Goal: Task Accomplishment & Management: Complete application form

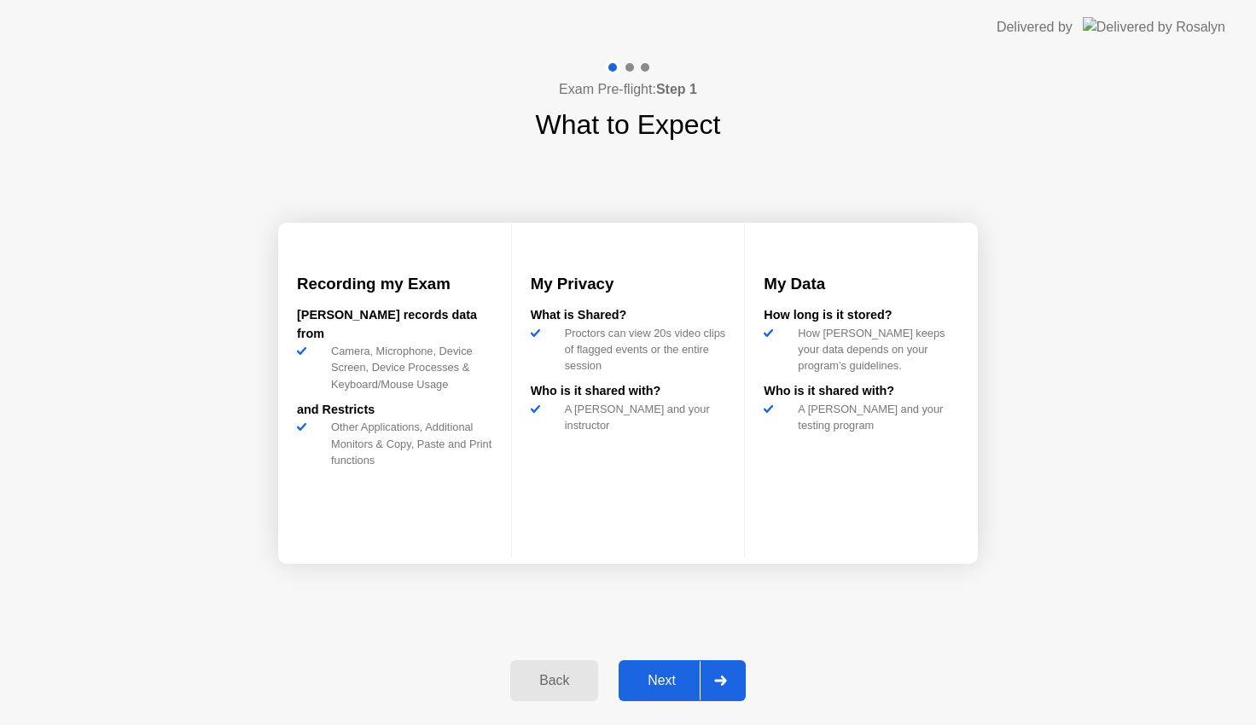
click at [652, 673] on div "Next" at bounding box center [662, 680] width 76 height 15
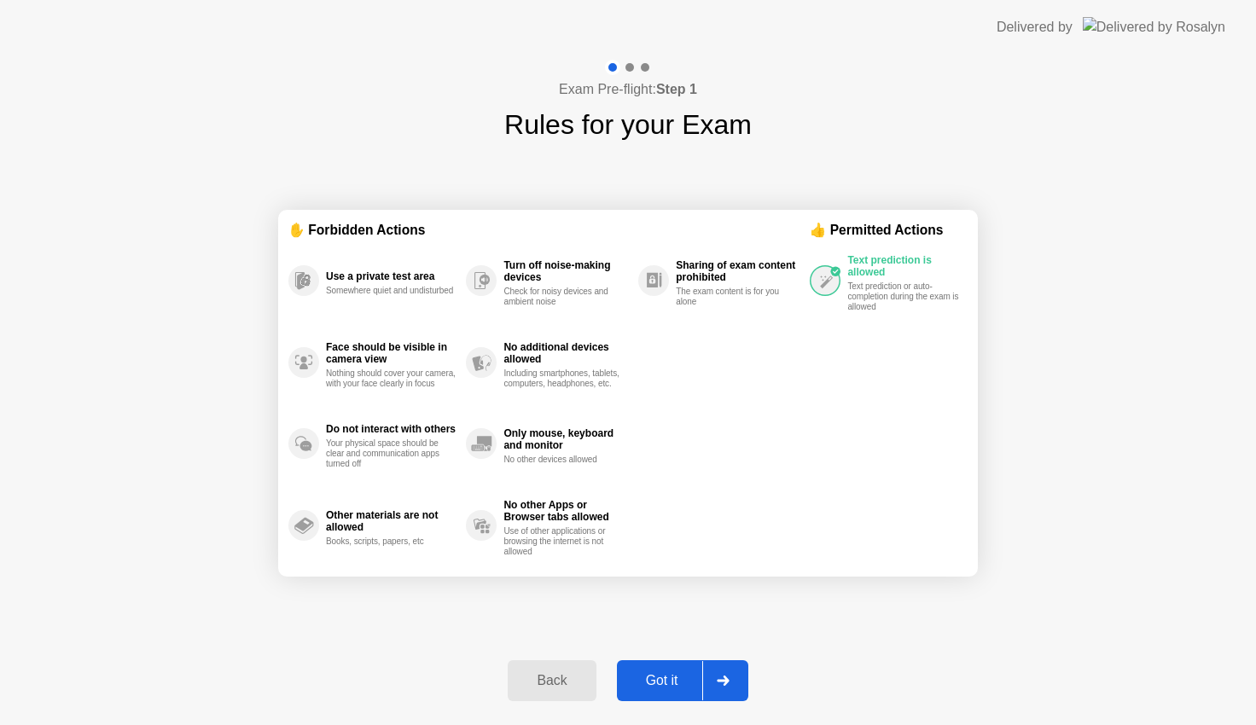
click at [652, 673] on div "Got it" at bounding box center [662, 680] width 80 height 15
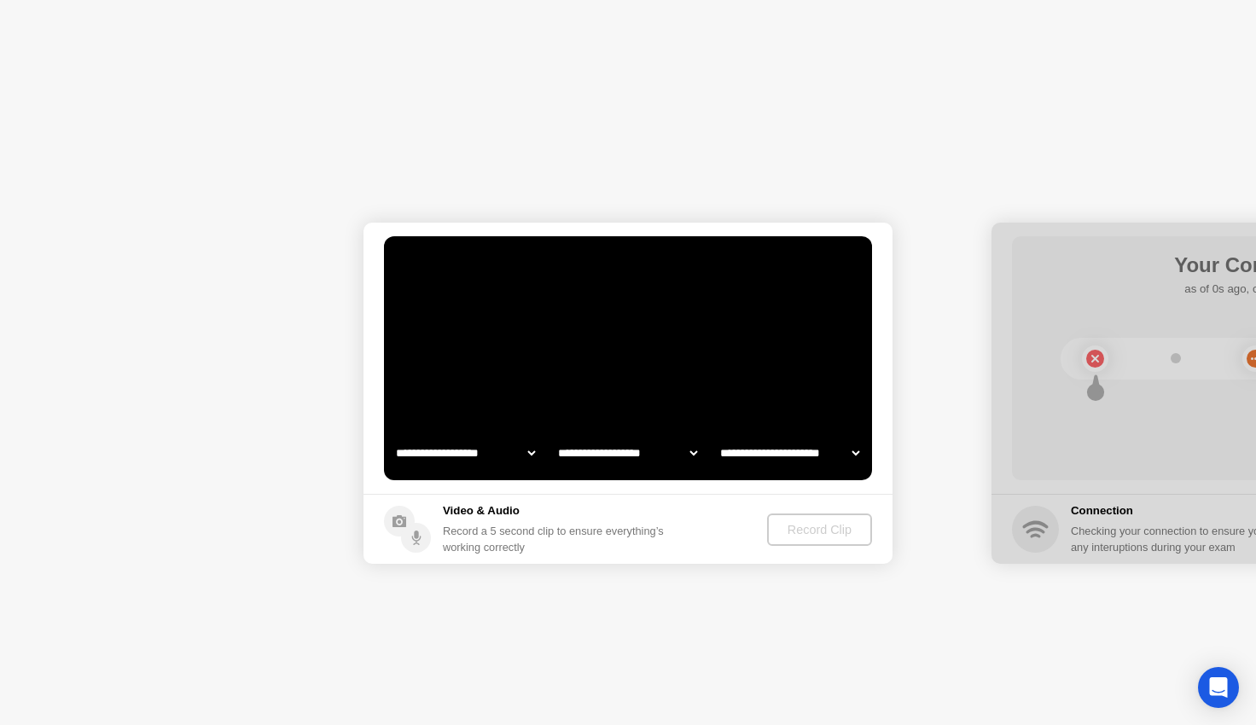
select select "**********"
select select "*******"
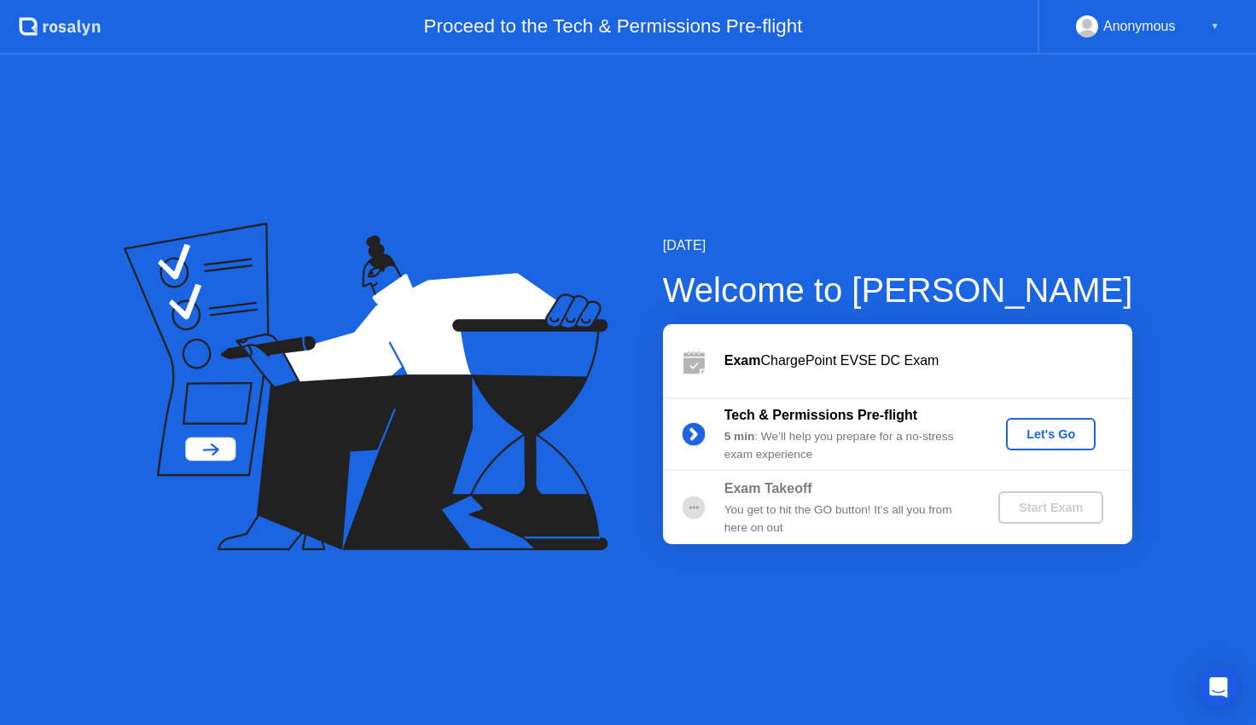
click at [1044, 430] on div "Let's Go" at bounding box center [1051, 434] width 76 height 14
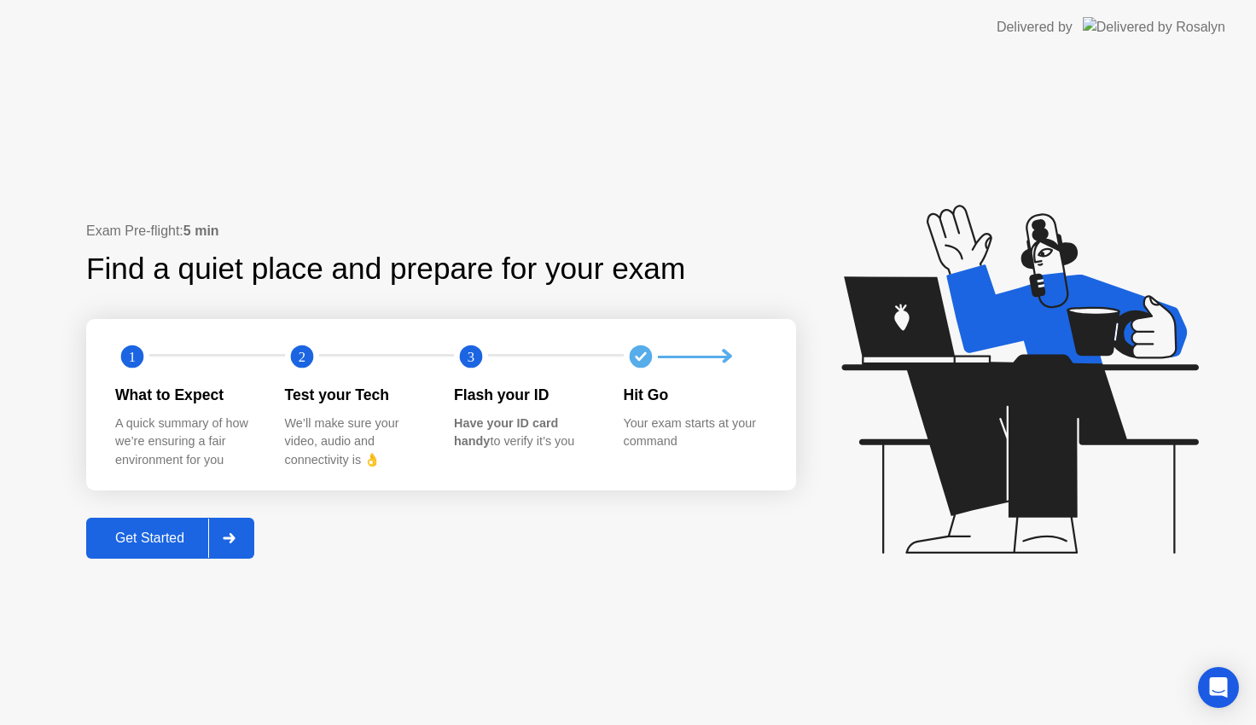
click at [148, 519] on button "Get Started" at bounding box center [170, 538] width 168 height 41
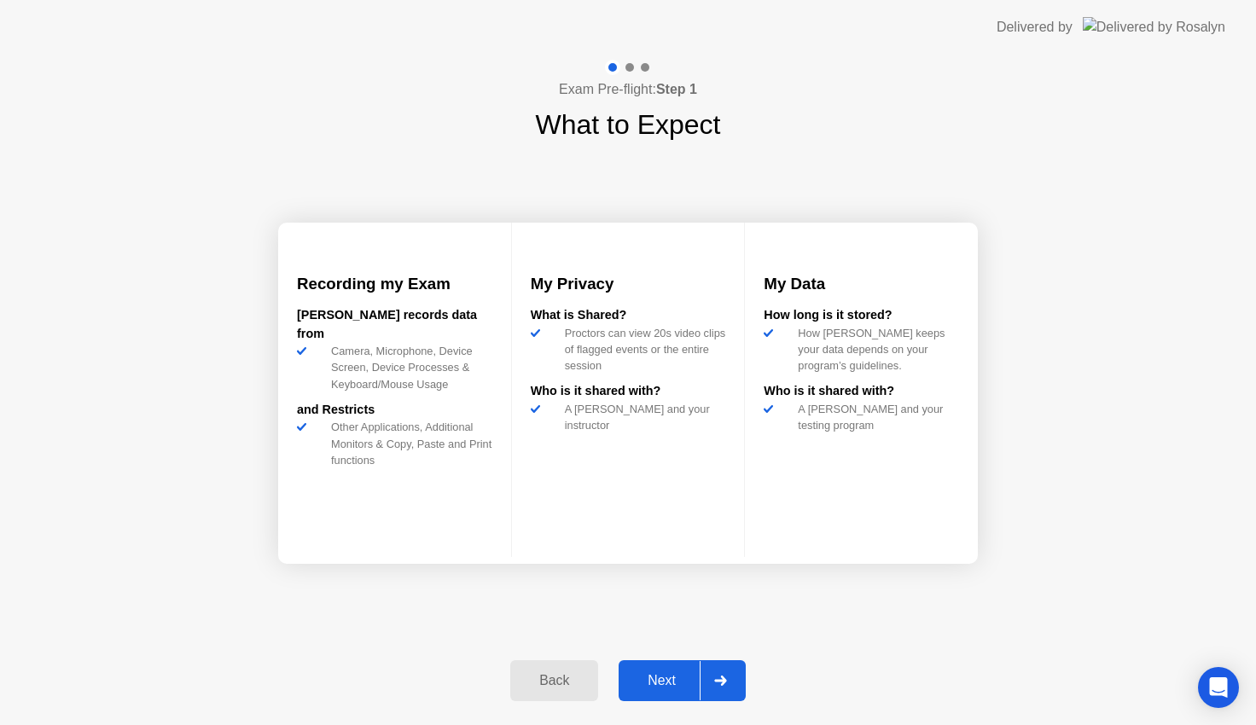
click at [679, 675] on div "Next" at bounding box center [662, 680] width 76 height 15
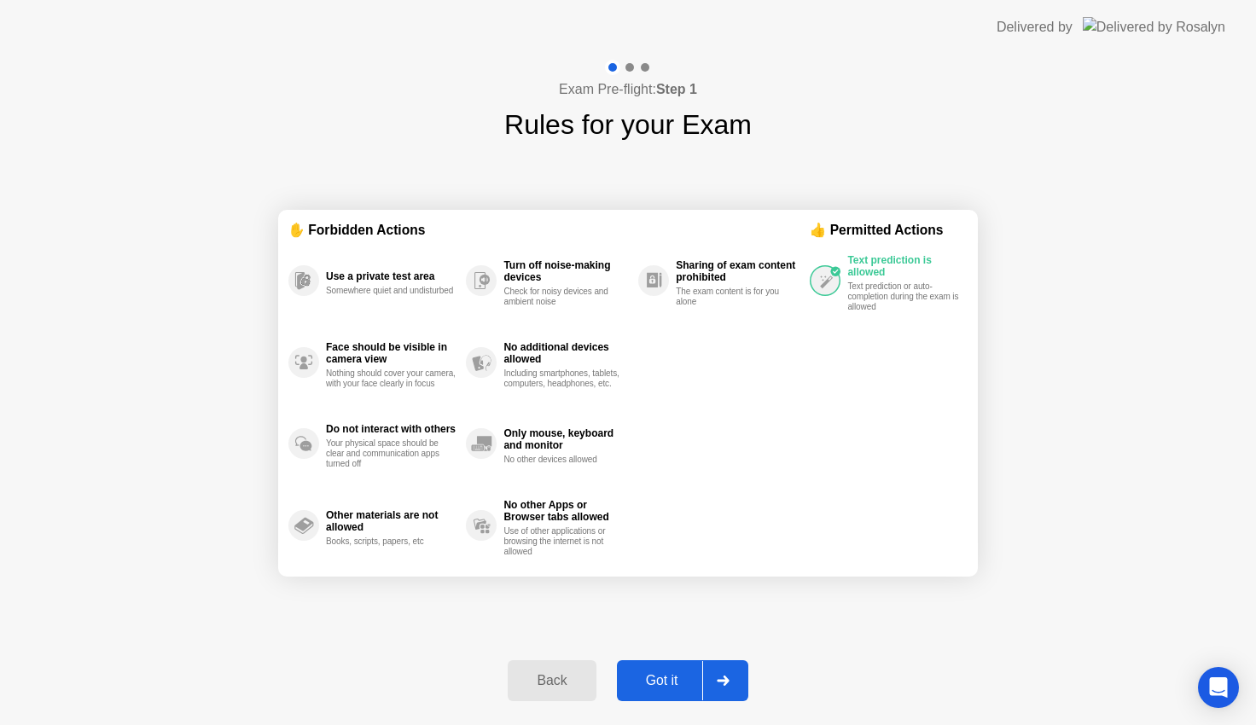
click at [679, 675] on div "Got it" at bounding box center [662, 680] width 80 height 15
select select "Available cameras"
select select "Available speakers"
select select "Available microphones"
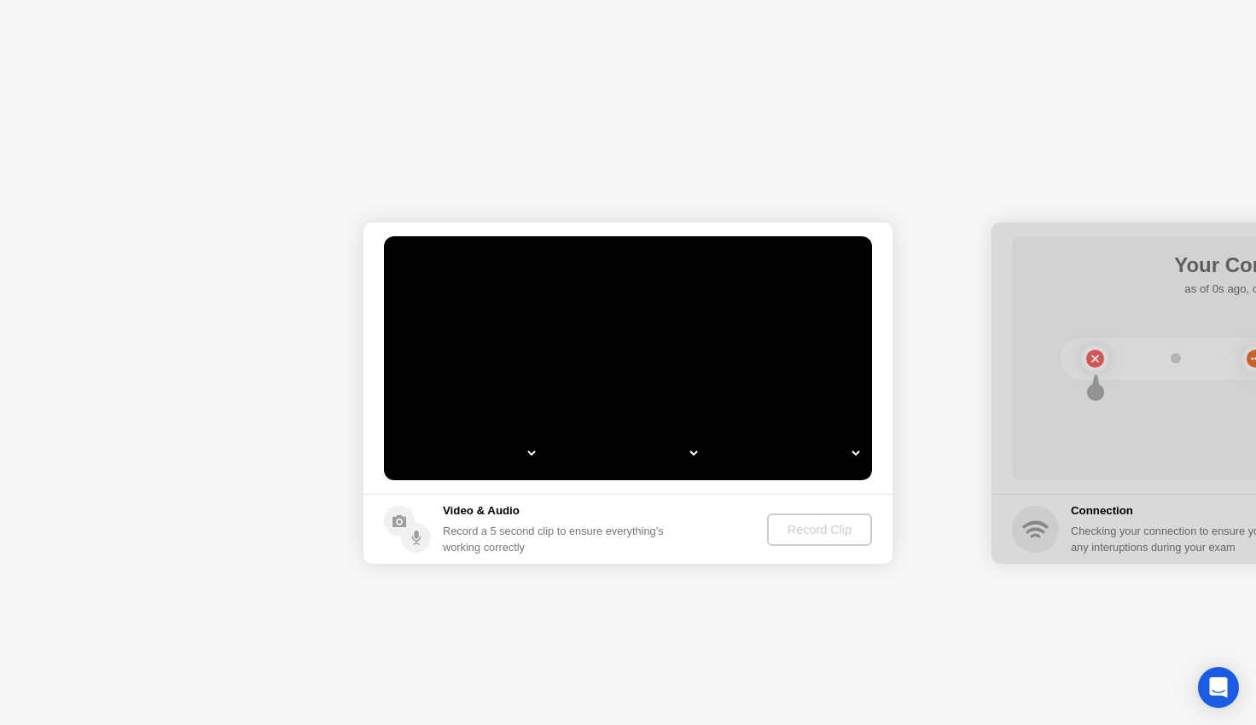
select select "**********"
select select "*******"
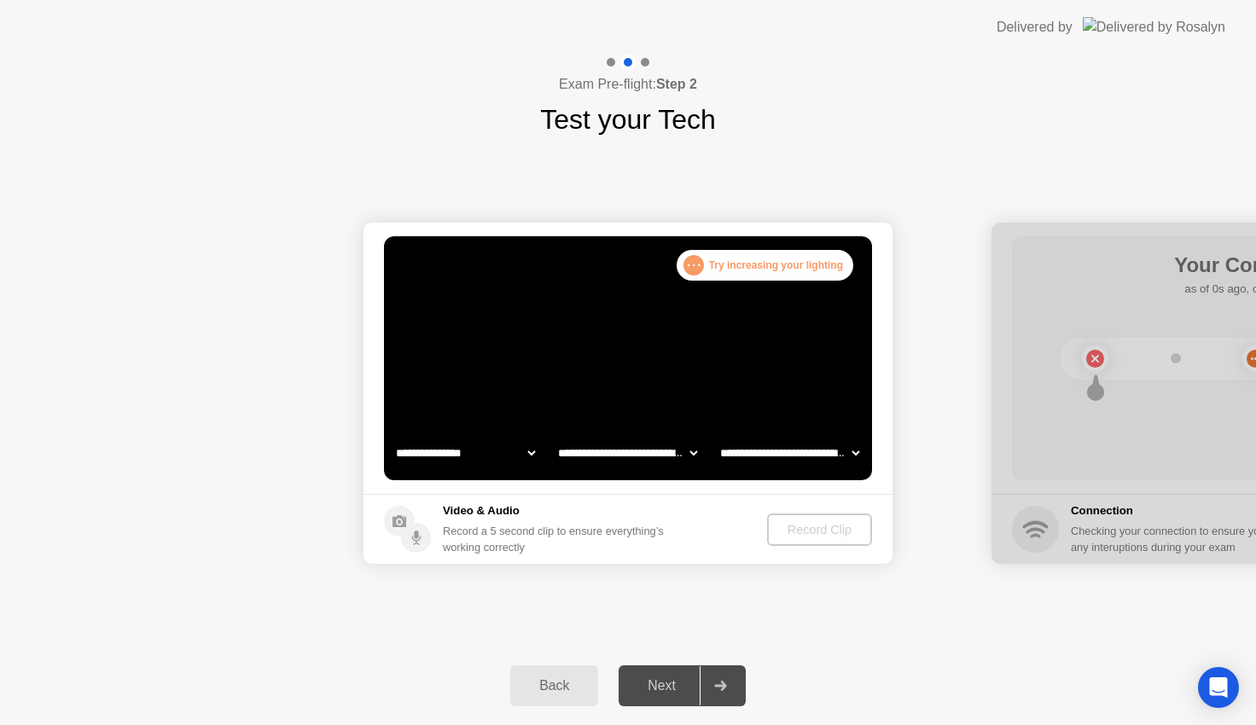
click at [517, 444] on select "**********" at bounding box center [465, 453] width 146 height 34
click at [704, 508] on footer "Video & Audio Record a 5 second clip to ensure everything’s working correctly R…" at bounding box center [627, 529] width 529 height 70
click at [680, 689] on div "Next" at bounding box center [662, 685] width 76 height 15
click at [676, 679] on div "Next" at bounding box center [662, 685] width 76 height 15
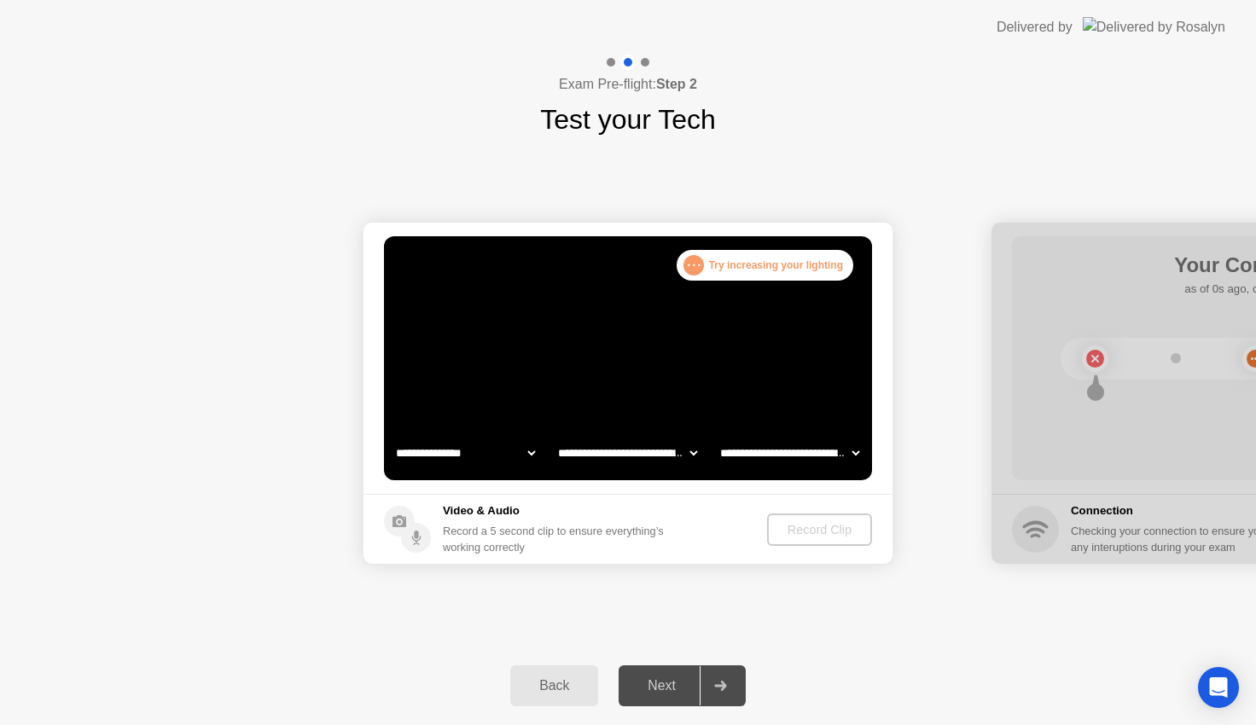
click at [831, 531] on div "Record Clip" at bounding box center [820, 530] width 91 height 14
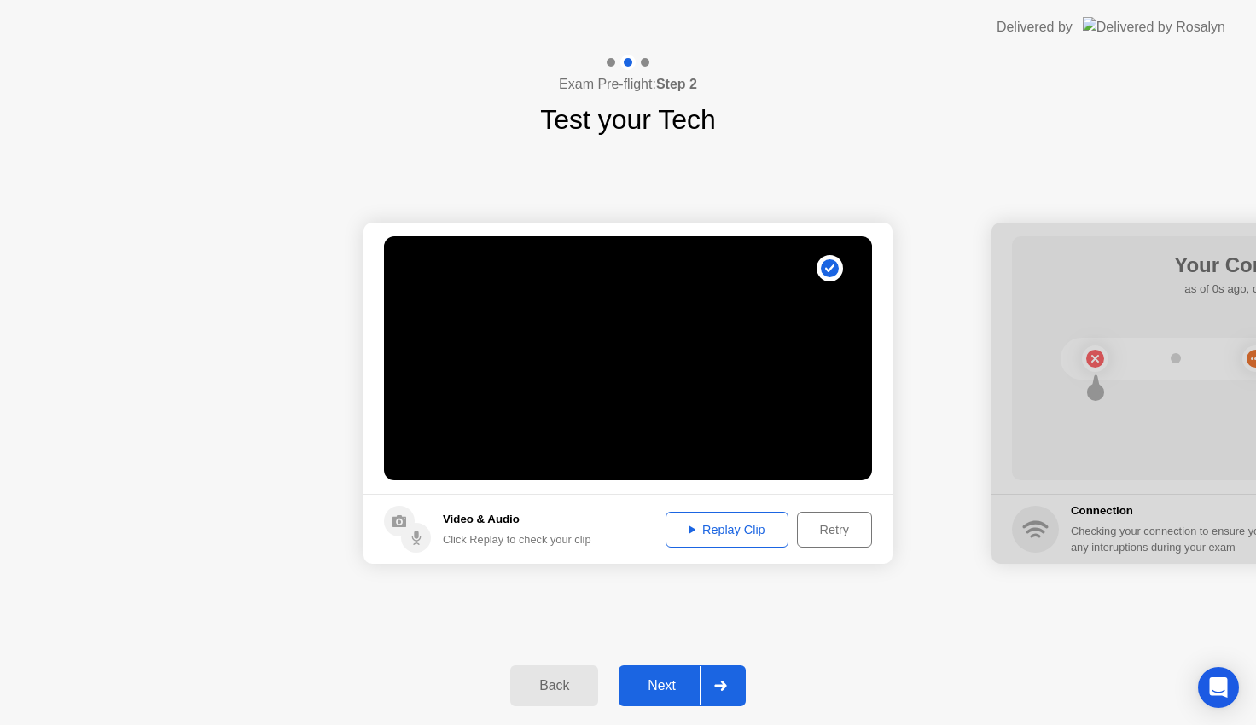
click at [668, 678] on div "Next" at bounding box center [662, 685] width 76 height 15
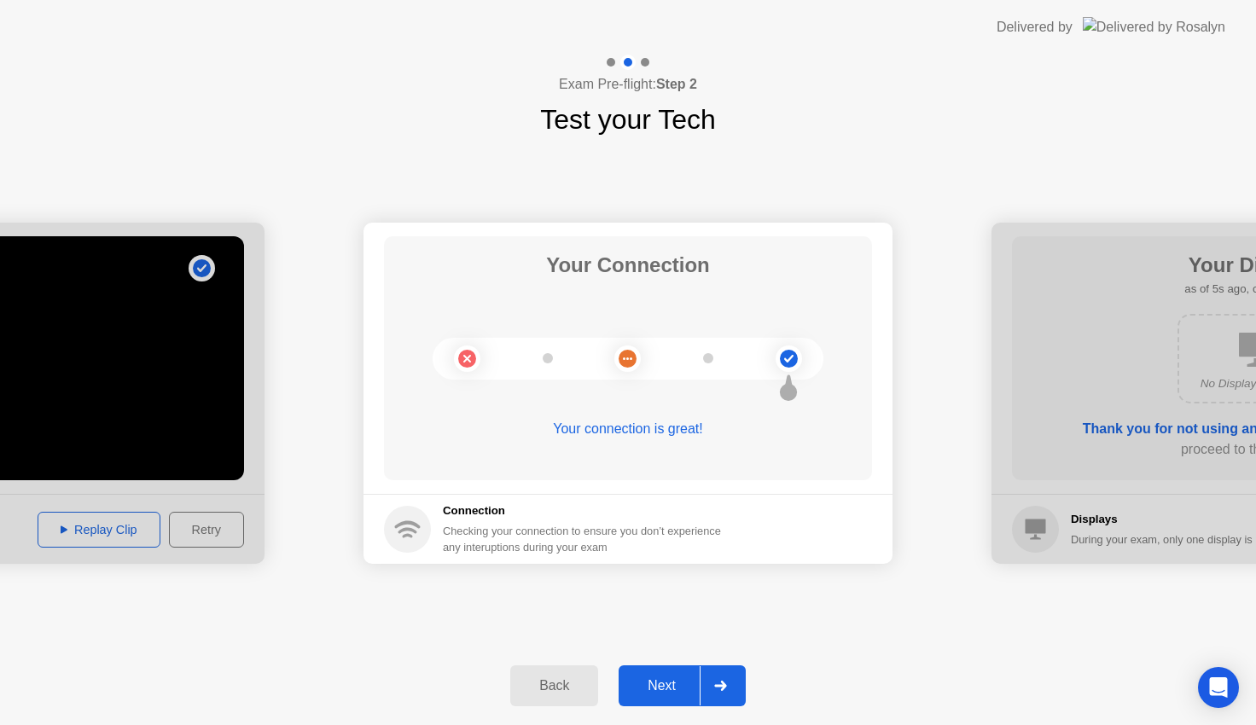
click at [668, 678] on div "Next" at bounding box center [662, 685] width 76 height 15
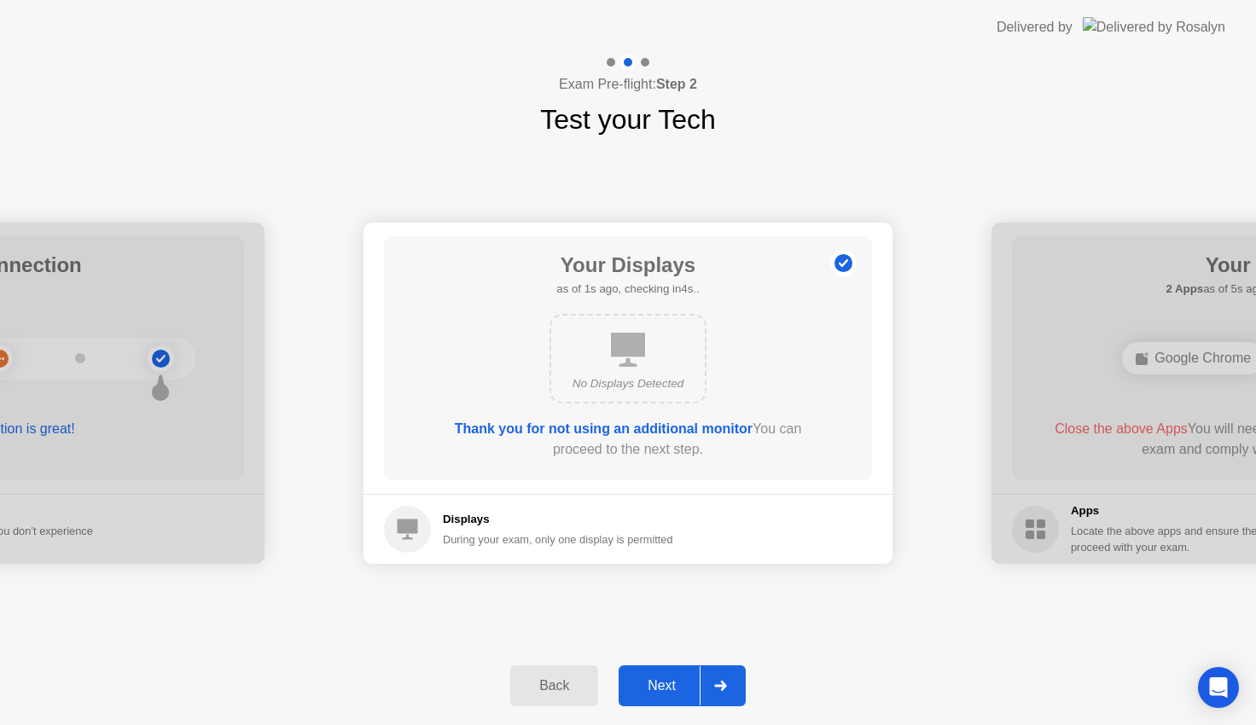
click at [668, 678] on div "Next" at bounding box center [662, 685] width 76 height 15
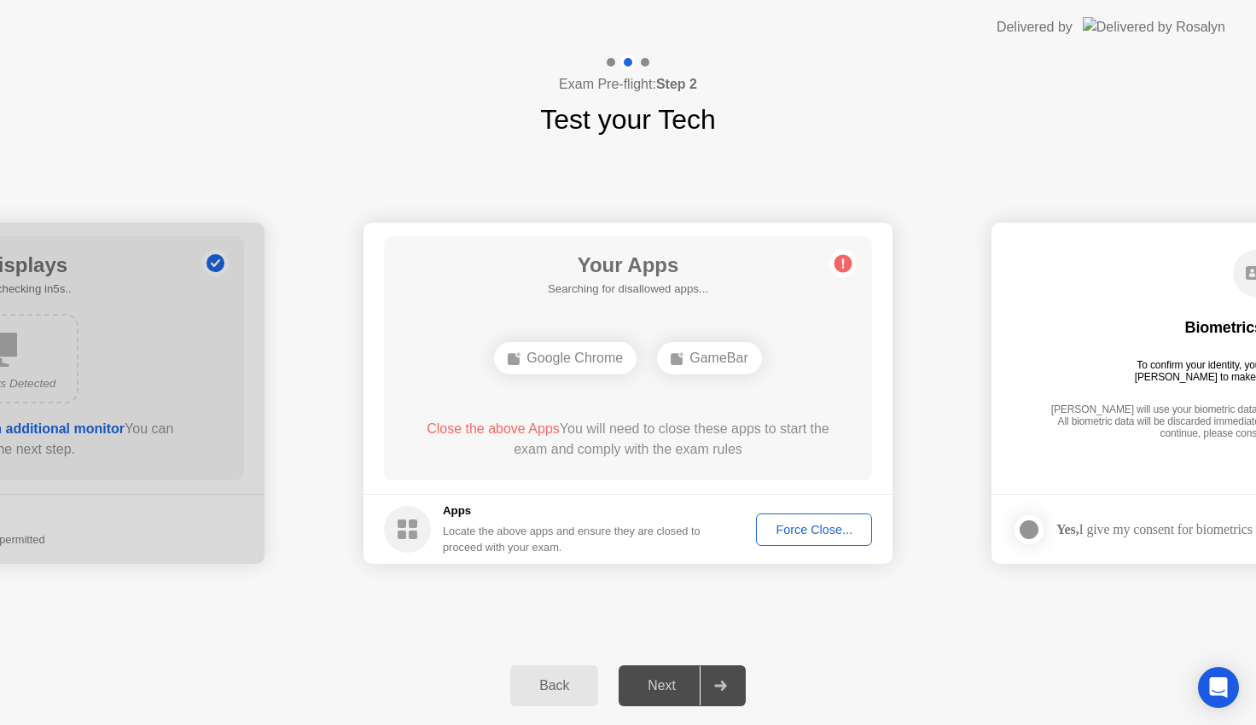
click at [832, 532] on div "Force Close..." at bounding box center [814, 530] width 104 height 14
click at [789, 530] on div "Force Close..." at bounding box center [814, 530] width 104 height 14
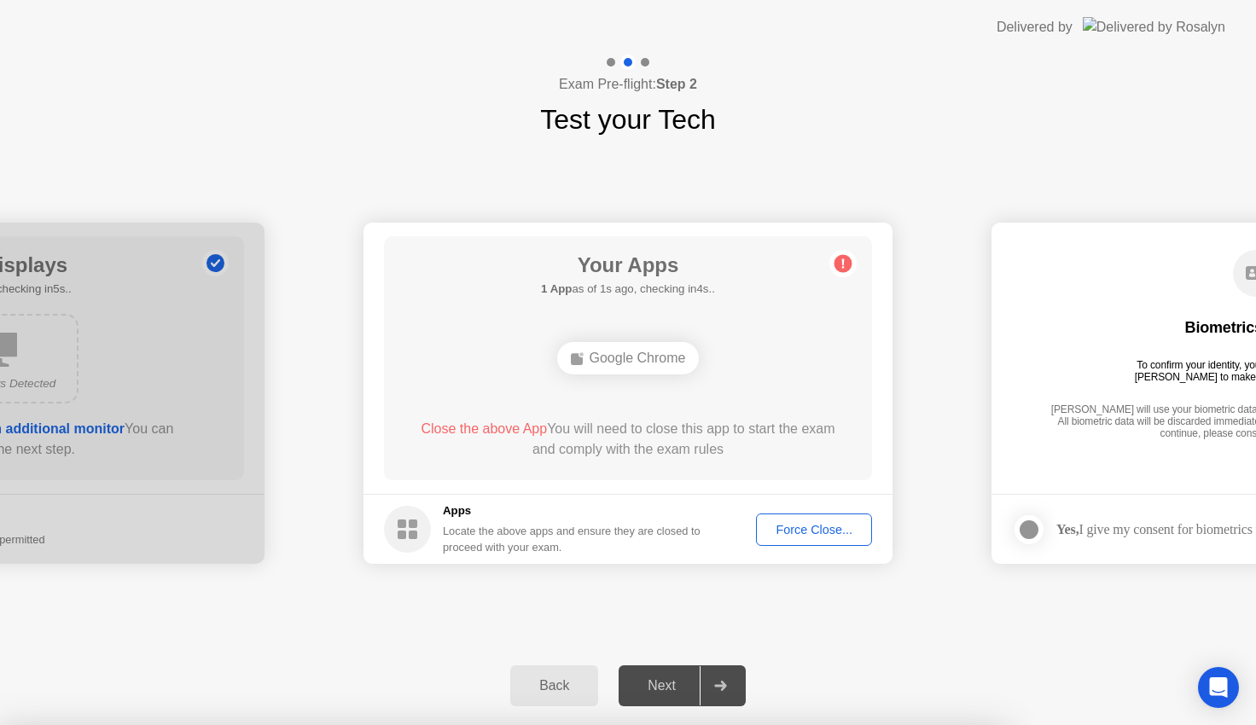
click at [683, 688] on div "Next" at bounding box center [662, 685] width 76 height 15
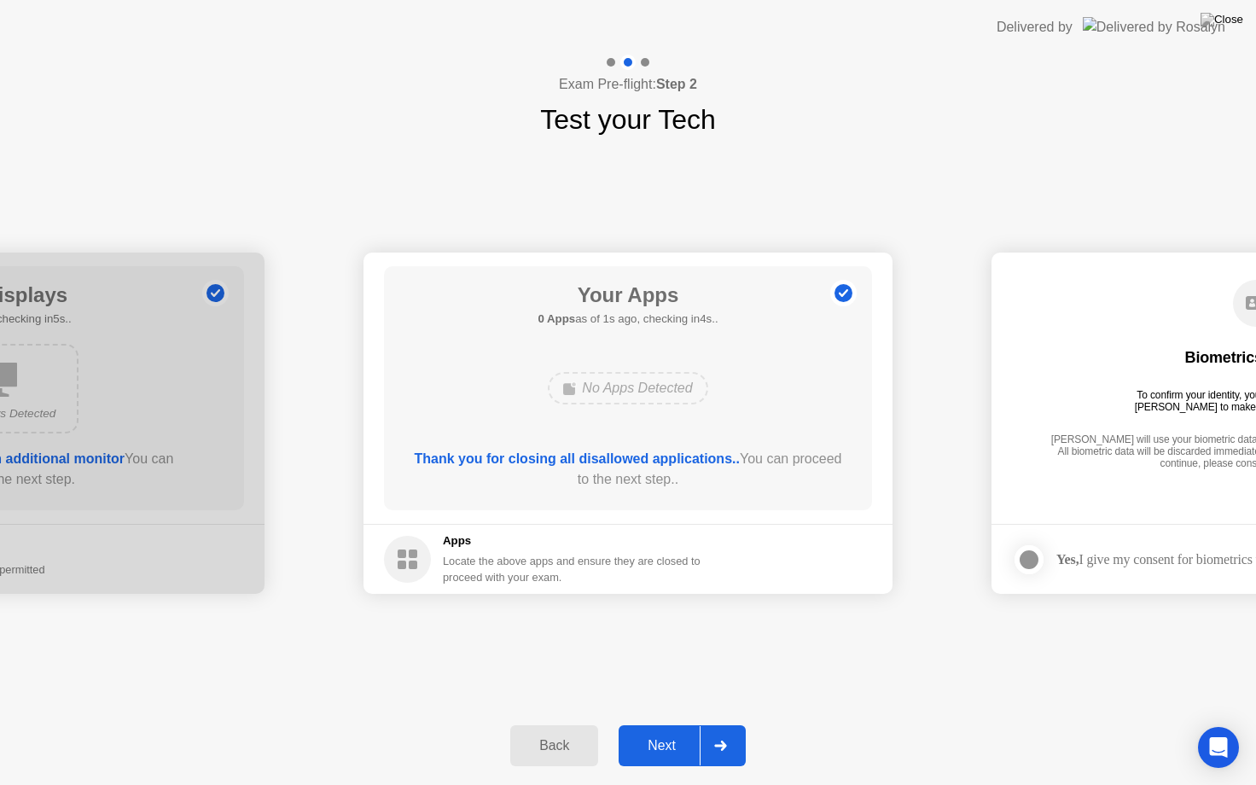
click at [665, 724] on div "Next" at bounding box center [662, 745] width 76 height 15
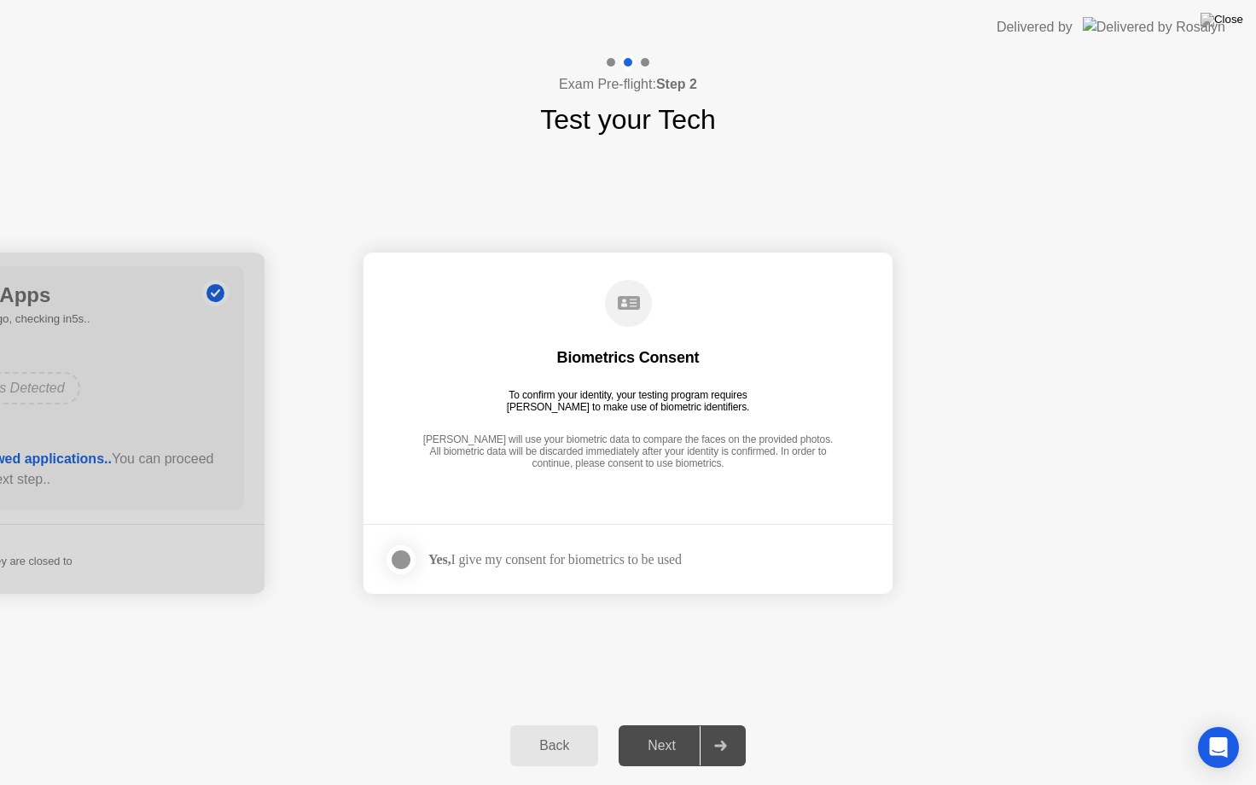
click at [411, 555] on div at bounding box center [401, 559] width 20 height 20
click at [682, 724] on button "Next" at bounding box center [682, 745] width 127 height 41
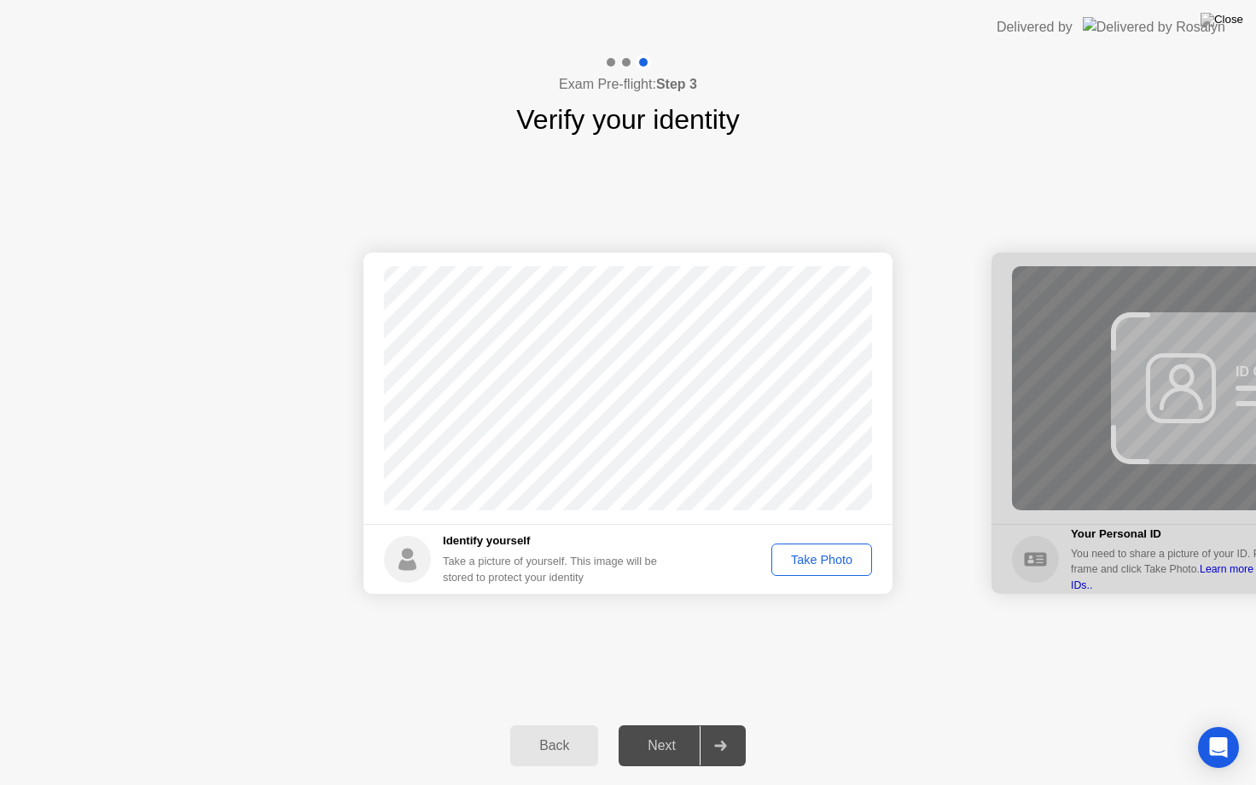
click at [830, 557] on div "Take Photo" at bounding box center [821, 560] width 89 height 14
click at [670, 724] on div "Next" at bounding box center [662, 745] width 76 height 15
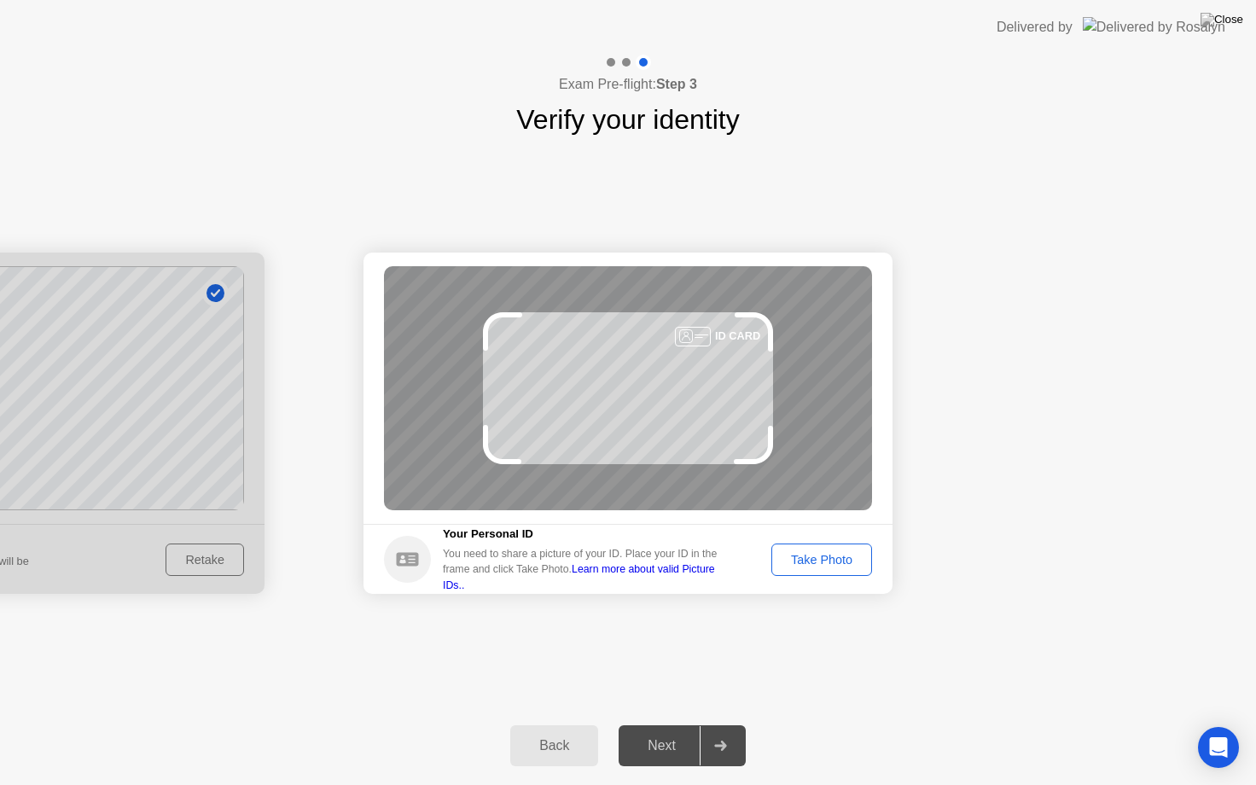
click at [828, 559] on div "Take Photo" at bounding box center [821, 560] width 89 height 14
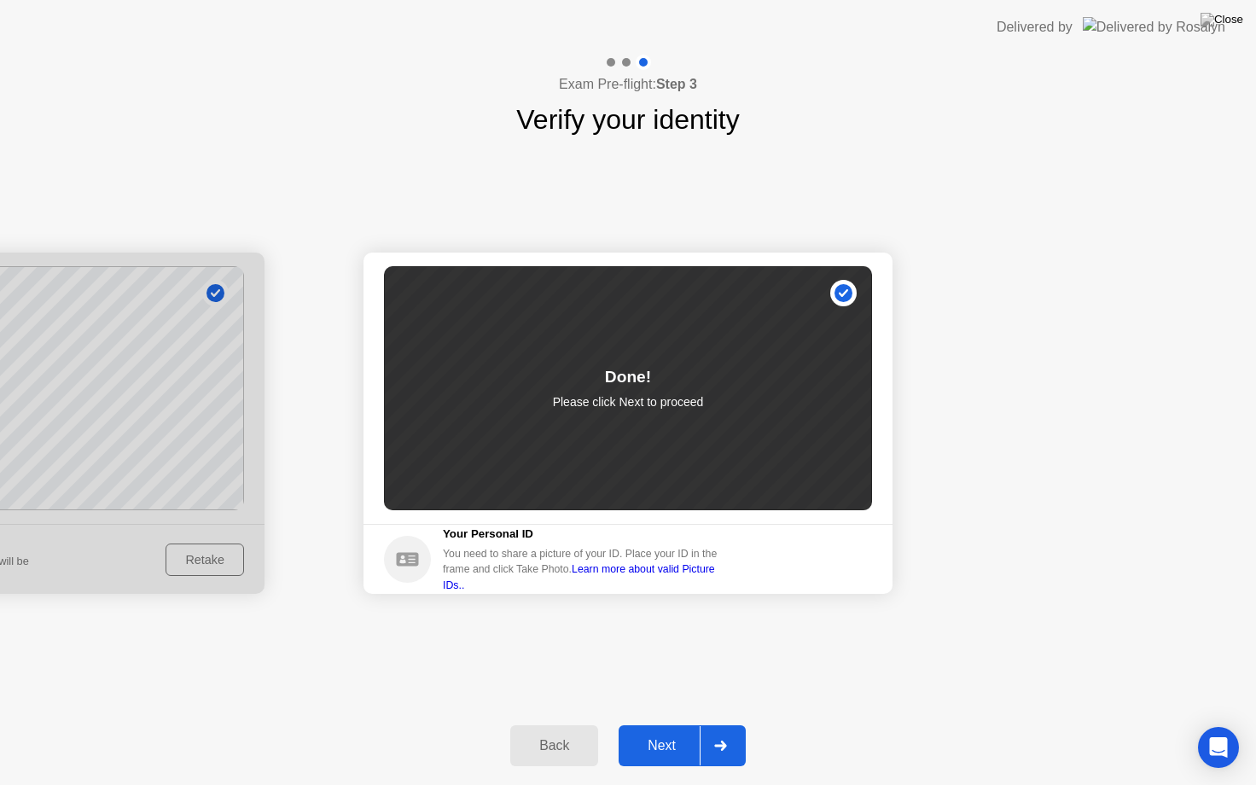
click at [665, 724] on button "Next" at bounding box center [682, 745] width 127 height 41
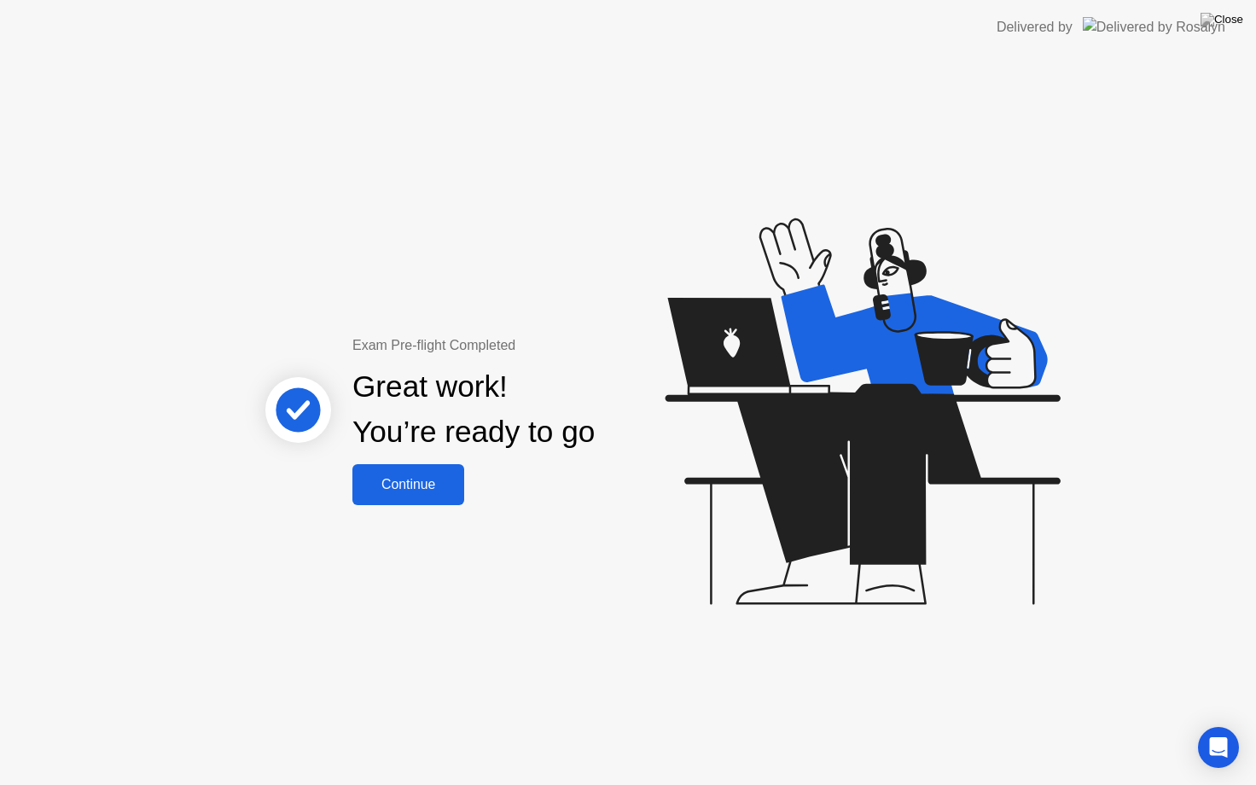
click at [417, 477] on div "Continue" at bounding box center [408, 484] width 102 height 15
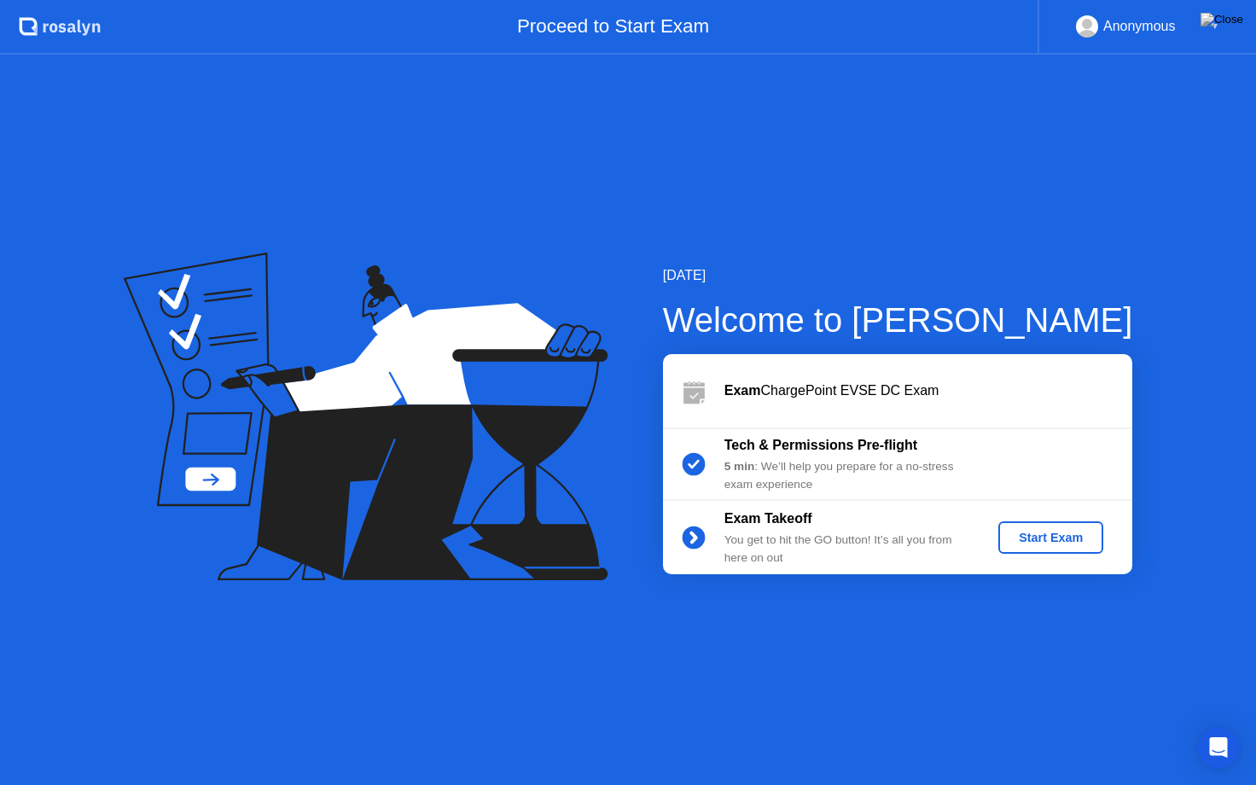
click at [1051, 532] on div "Start Exam" at bounding box center [1050, 538] width 91 height 14
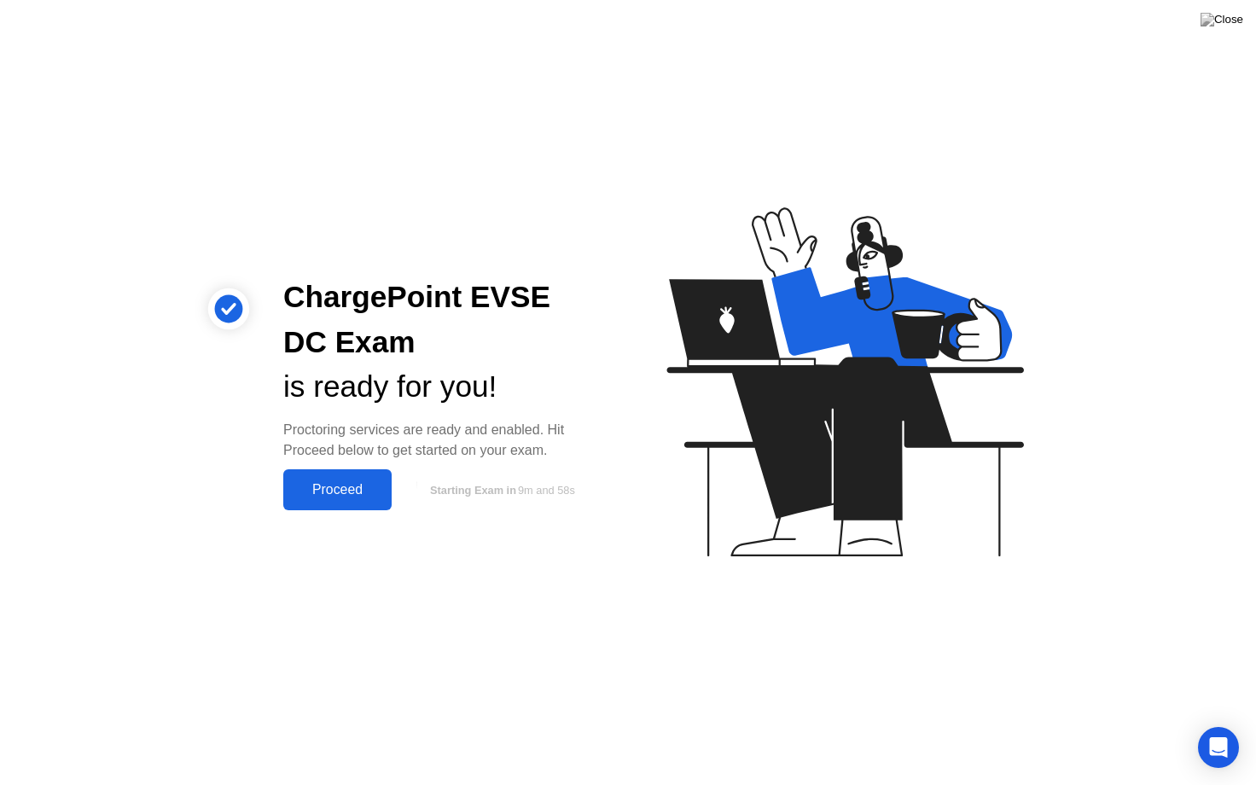
click at [333, 474] on button "Proceed" at bounding box center [337, 489] width 108 height 41
